Goal: Task Accomplishment & Management: Manage account settings

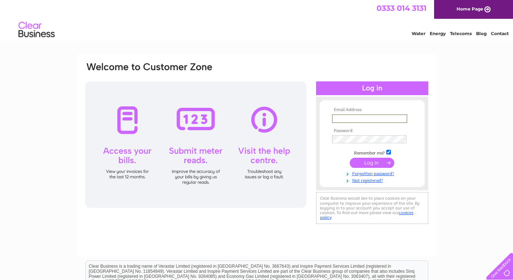
click at [365, 116] on input "text" at bounding box center [369, 118] width 75 height 9
type input "dancer73@live.co.uk"
click at [368, 164] on input "submit" at bounding box center [372, 162] width 45 height 10
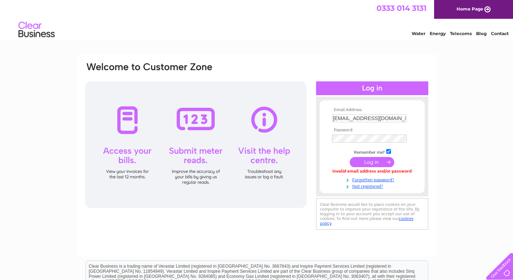
click at [368, 163] on input "submit" at bounding box center [372, 162] width 45 height 10
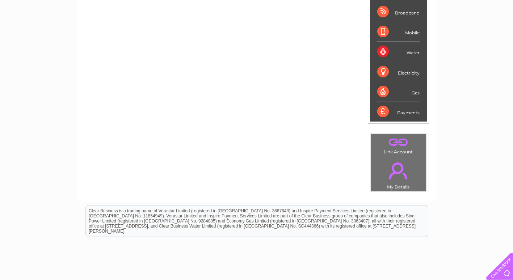
scroll to position [138, 0]
click at [405, 107] on div "Payments" at bounding box center [398, 112] width 42 height 20
click at [382, 110] on div "Payments" at bounding box center [398, 112] width 42 height 20
click at [417, 115] on div "Payments" at bounding box center [398, 112] width 42 height 20
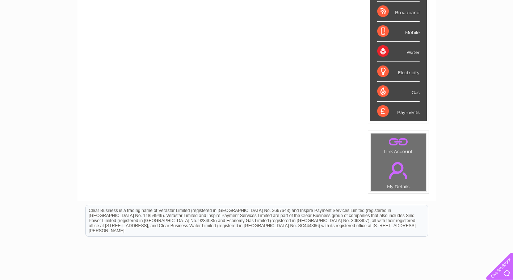
click at [417, 115] on div "Payments" at bounding box center [398, 112] width 42 height 20
drag, startPoint x: 417, startPoint y: 115, endPoint x: 459, endPoint y: 106, distance: 42.9
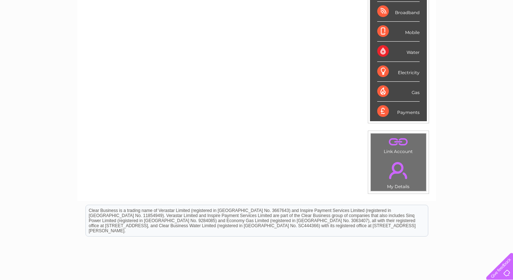
click at [459, 106] on div "My Clear Business Login Details My Details My Preferences Link Account My Accou…" at bounding box center [256, 121] width 513 height 408
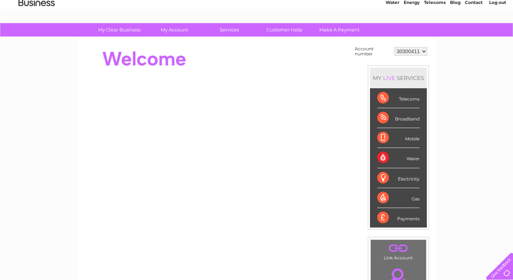
scroll to position [24, 0]
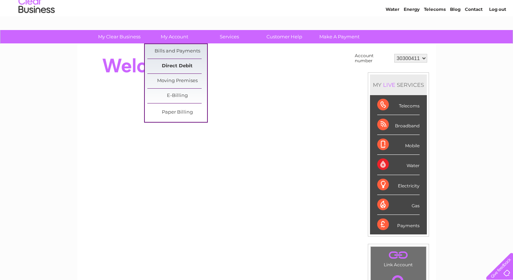
click at [185, 62] on link "Direct Debit" at bounding box center [177, 66] width 60 height 14
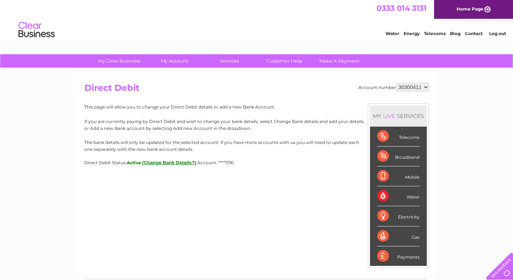
click at [180, 163] on button "(Change Bank Details?)" at bounding box center [169, 162] width 54 height 5
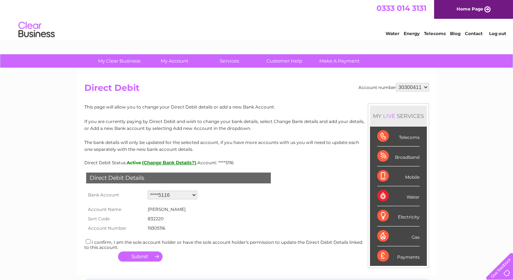
click at [194, 195] on select "Add new account ****5116" at bounding box center [173, 195] width 50 height 9
select select "0"
click at [148, 191] on select "Add new account ****5116" at bounding box center [173, 195] width 50 height 9
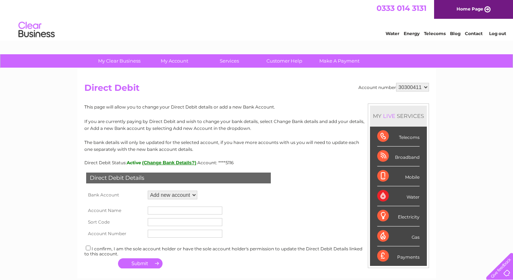
click at [177, 209] on input "text" at bounding box center [185, 211] width 75 height 8
type input "Ann Drummond Trading as Let's Dance"
click at [160, 224] on input "text" at bounding box center [185, 222] width 75 height 8
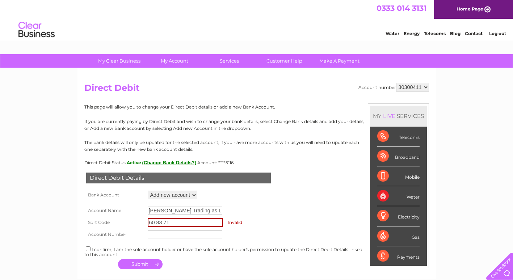
click at [160, 233] on input "text" at bounding box center [185, 234] width 75 height 8
click at [154, 222] on input "60 83 71" at bounding box center [185, 222] width 75 height 9
click at [154, 222] on input "6 83 71" at bounding box center [185, 222] width 75 height 9
click at [152, 223] on input "6 083 71" at bounding box center [185, 222] width 75 height 9
click at [172, 221] on input "6 083 71" at bounding box center [185, 222] width 75 height 9
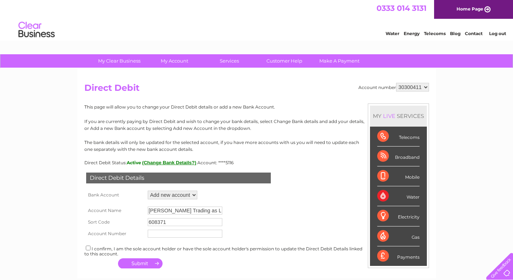
type input "608371"
click at [170, 235] on input "text" at bounding box center [185, 234] width 75 height 8
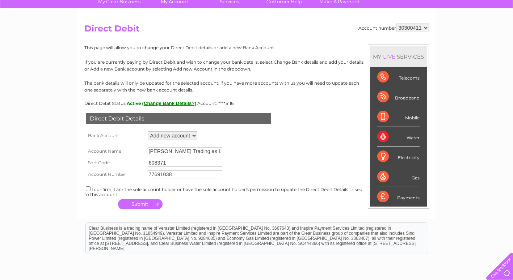
scroll to position [59, 0]
type input "77691038"
click at [87, 189] on input "checkbox" at bounding box center [88, 188] width 5 height 5
checkbox input "true"
click at [140, 207] on button "button" at bounding box center [140, 204] width 45 height 10
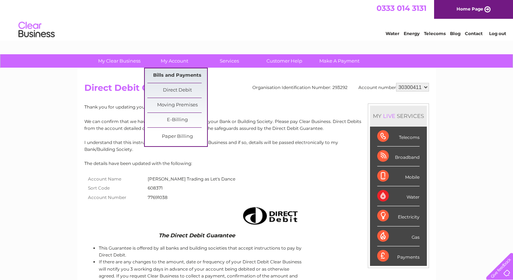
click at [179, 72] on link "Bills and Payments" at bounding box center [177, 75] width 60 height 14
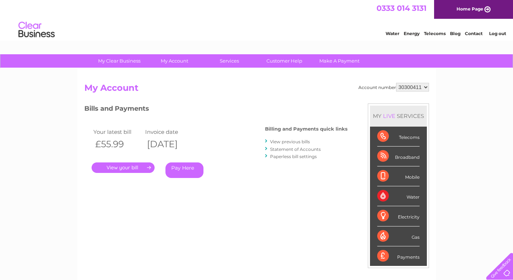
click at [134, 166] on link "." at bounding box center [123, 167] width 63 height 10
